Goal: Download file/media

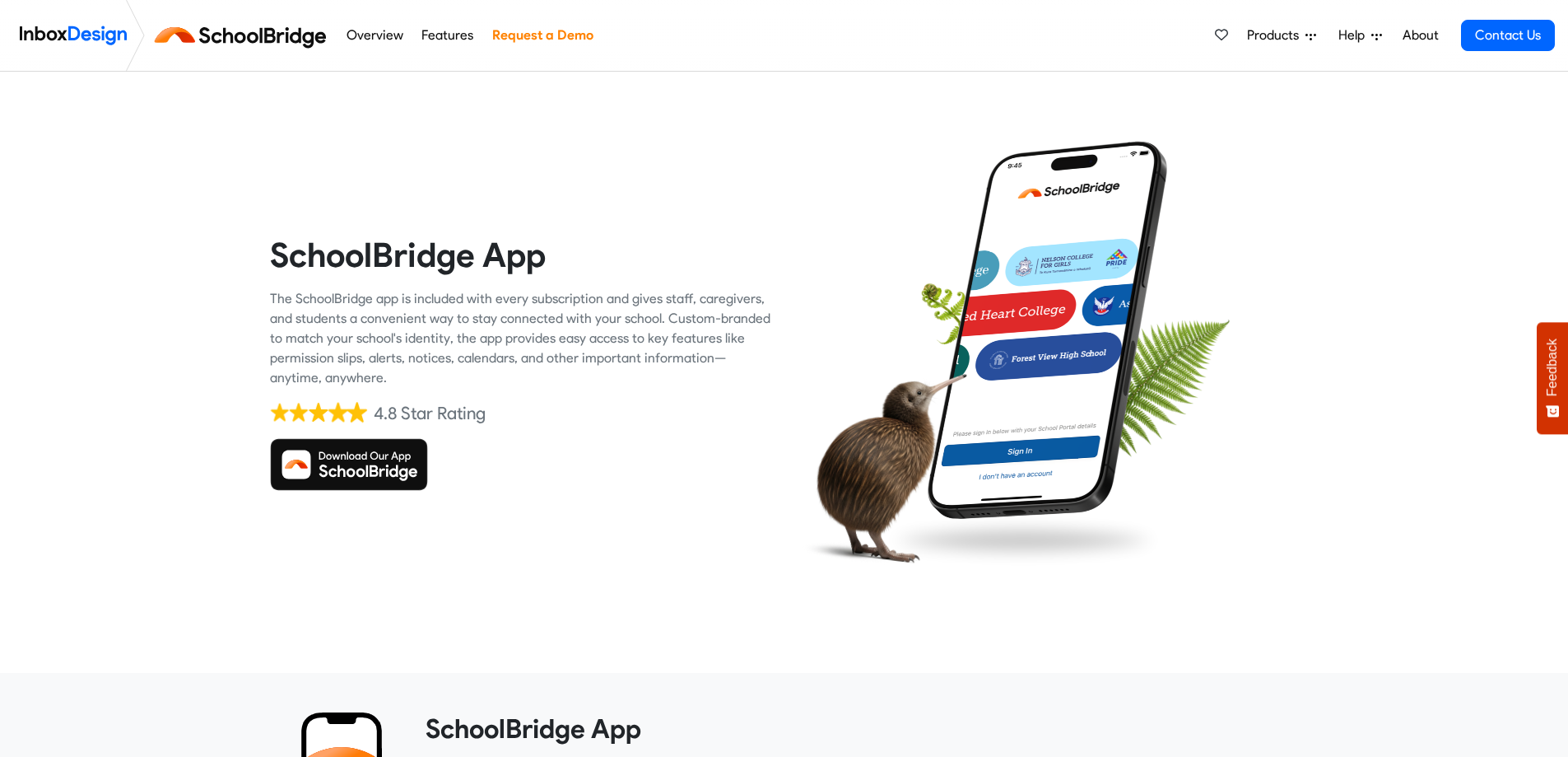
click at [342, 459] on img at bounding box center [348, 464] width 158 height 53
click at [347, 472] on img at bounding box center [348, 464] width 158 height 53
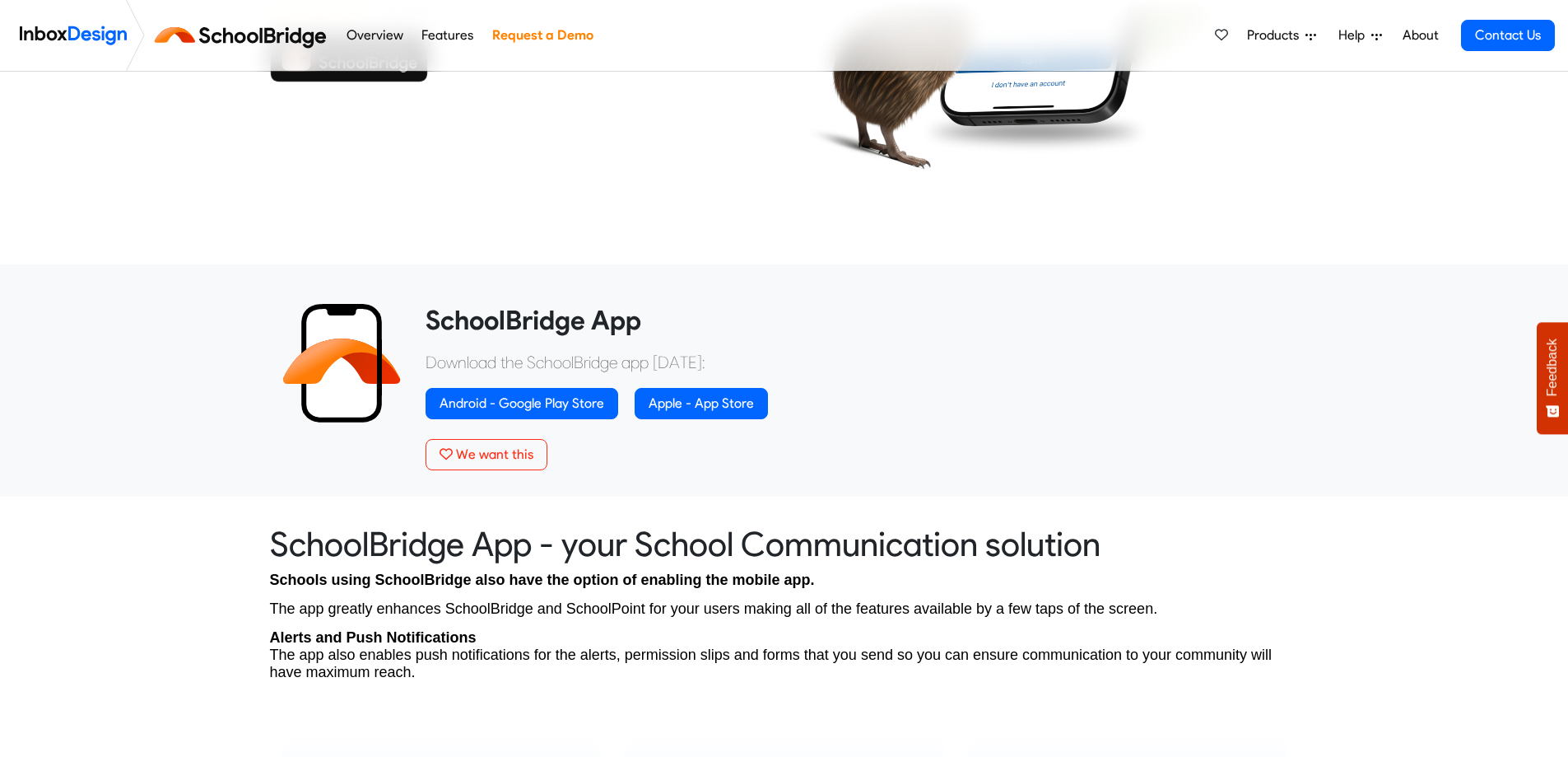
scroll to position [494, 0]
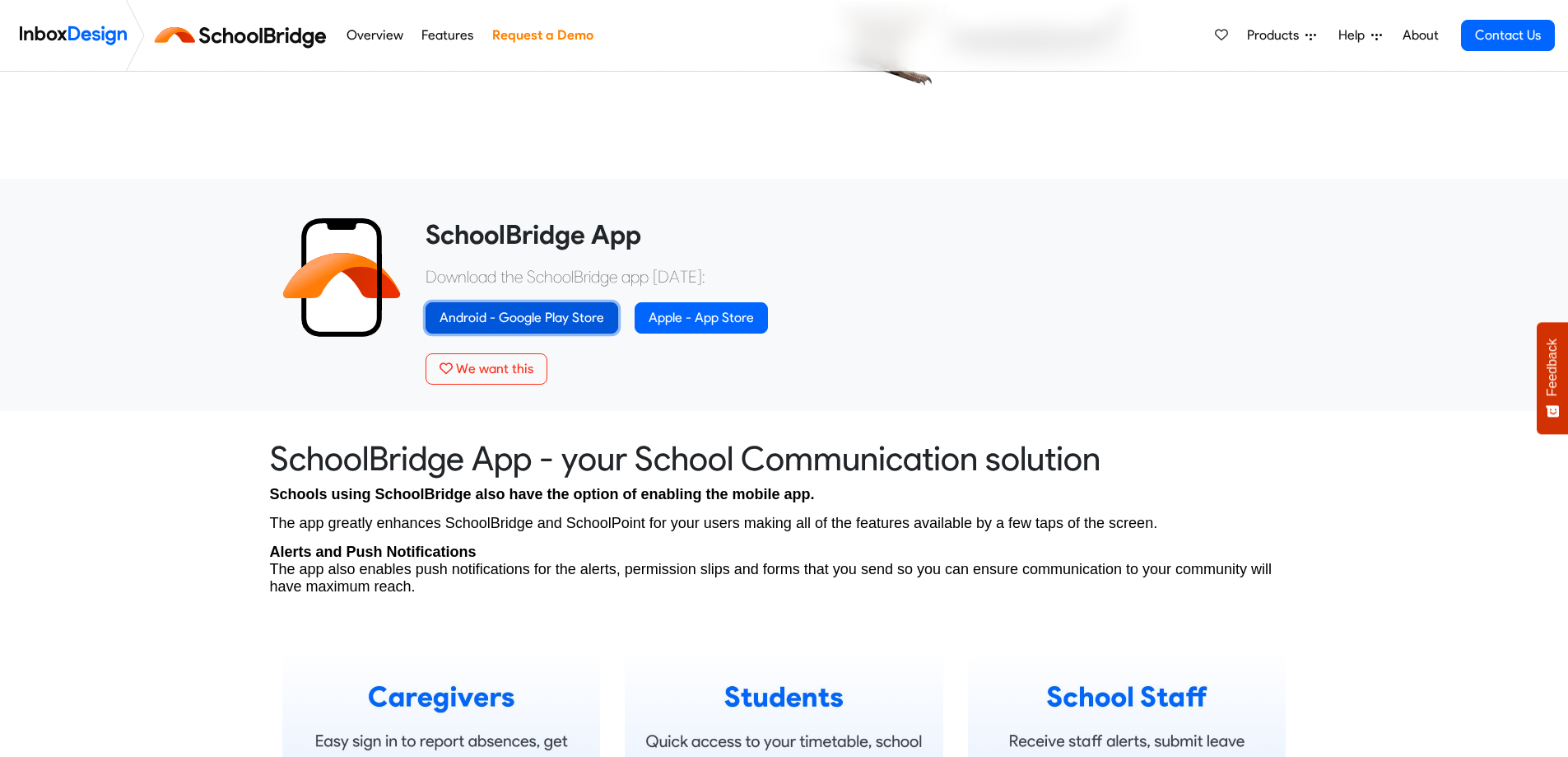
click at [542, 321] on link "Android - Google Play Store" at bounding box center [521, 317] width 192 height 31
